Goal: Transaction & Acquisition: Purchase product/service

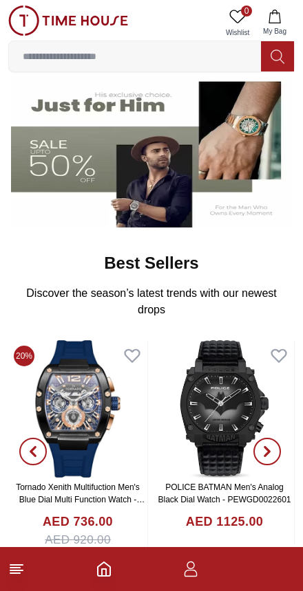
click at [157, 56] on input at bounding box center [135, 57] width 252 height 28
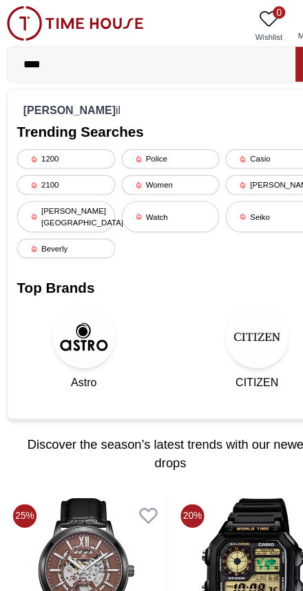
type input "****"
click at [45, 97] on div "[PERSON_NAME] il" at bounding box center [151, 96] width 268 height 19
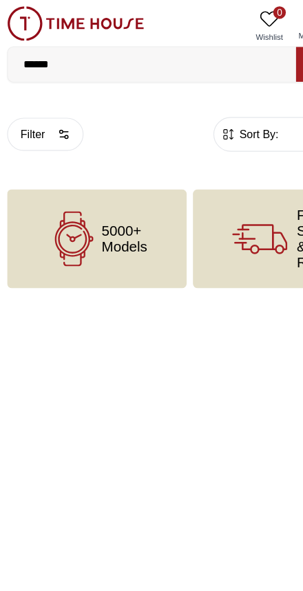
click at [74, 53] on input "******" at bounding box center [135, 57] width 252 height 28
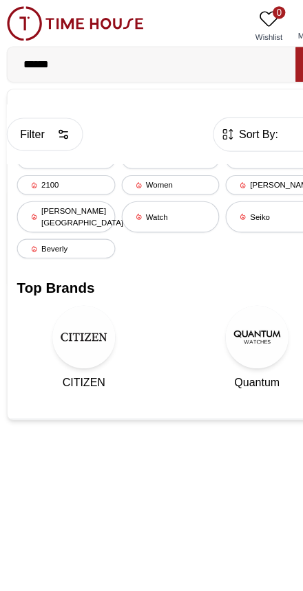
click at [147, 184] on div "Watch" at bounding box center [152, 190] width 86 height 28
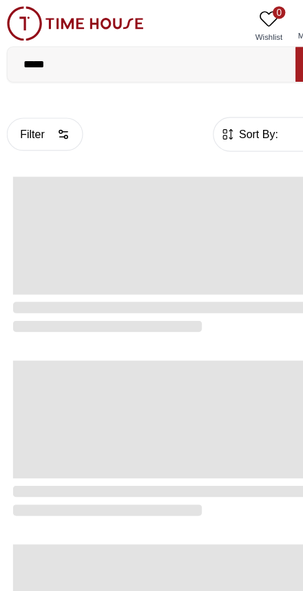
click at [144, 179] on span at bounding box center [151, 206] width 275 height 103
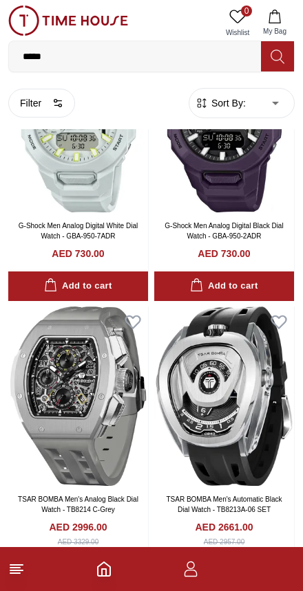
scroll to position [129, 0]
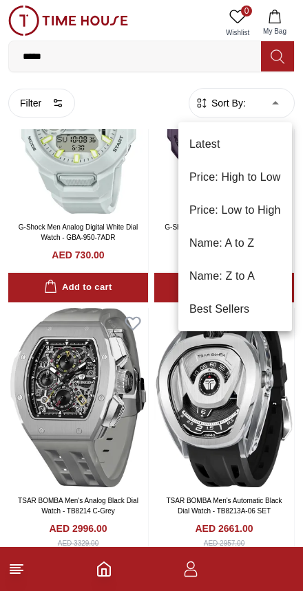
click at [237, 208] on li "Price: Low to High" at bounding box center [234, 210] width 113 height 33
type input "*"
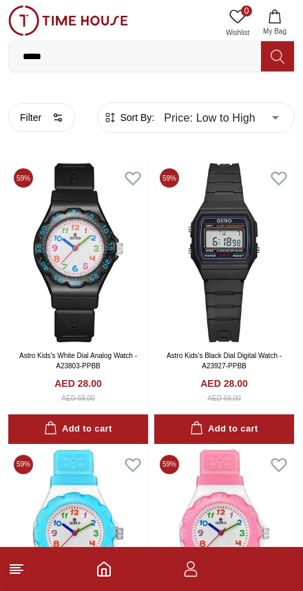
click at [58, 120] on icon "button" at bounding box center [56, 120] width 4 height 0
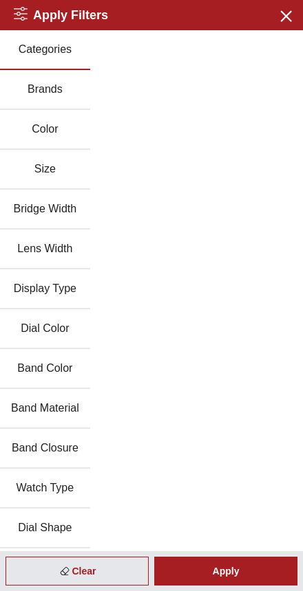
click at [56, 91] on button "Brands" at bounding box center [45, 90] width 90 height 40
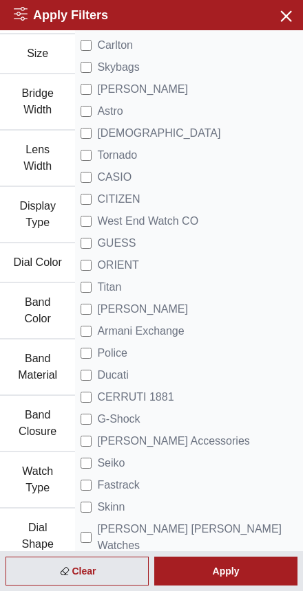
scroll to position [105, 0]
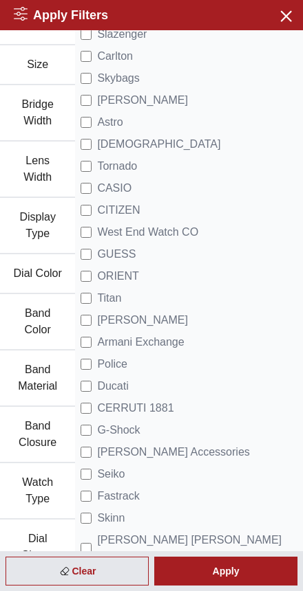
click at [189, 572] on div "Apply" at bounding box center [225, 571] width 143 height 29
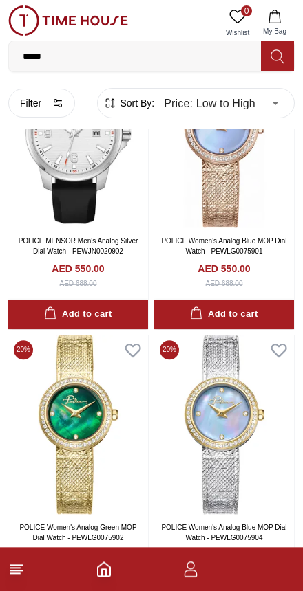
scroll to position [2123, 0]
